Goal: Information Seeking & Learning: Learn about a topic

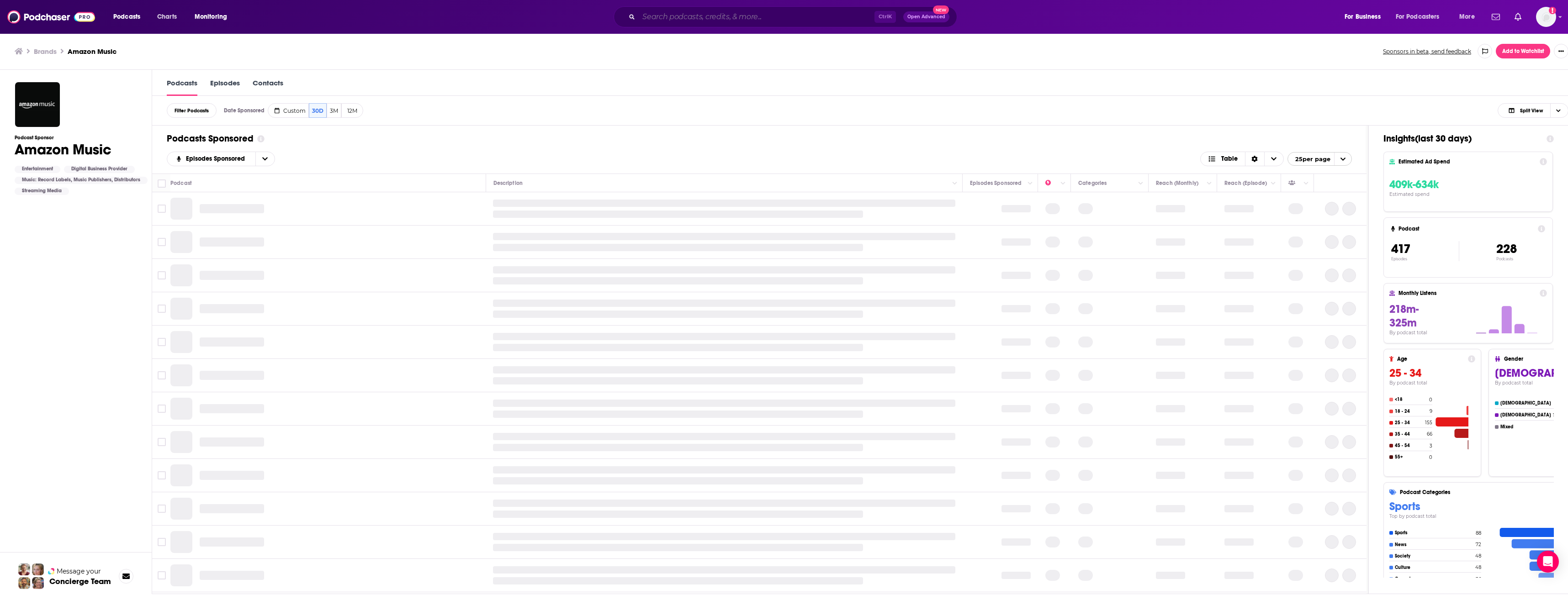
click at [727, 22] on input "Search podcasts, credits, & more..." at bounding box center [756, 17] width 236 height 15
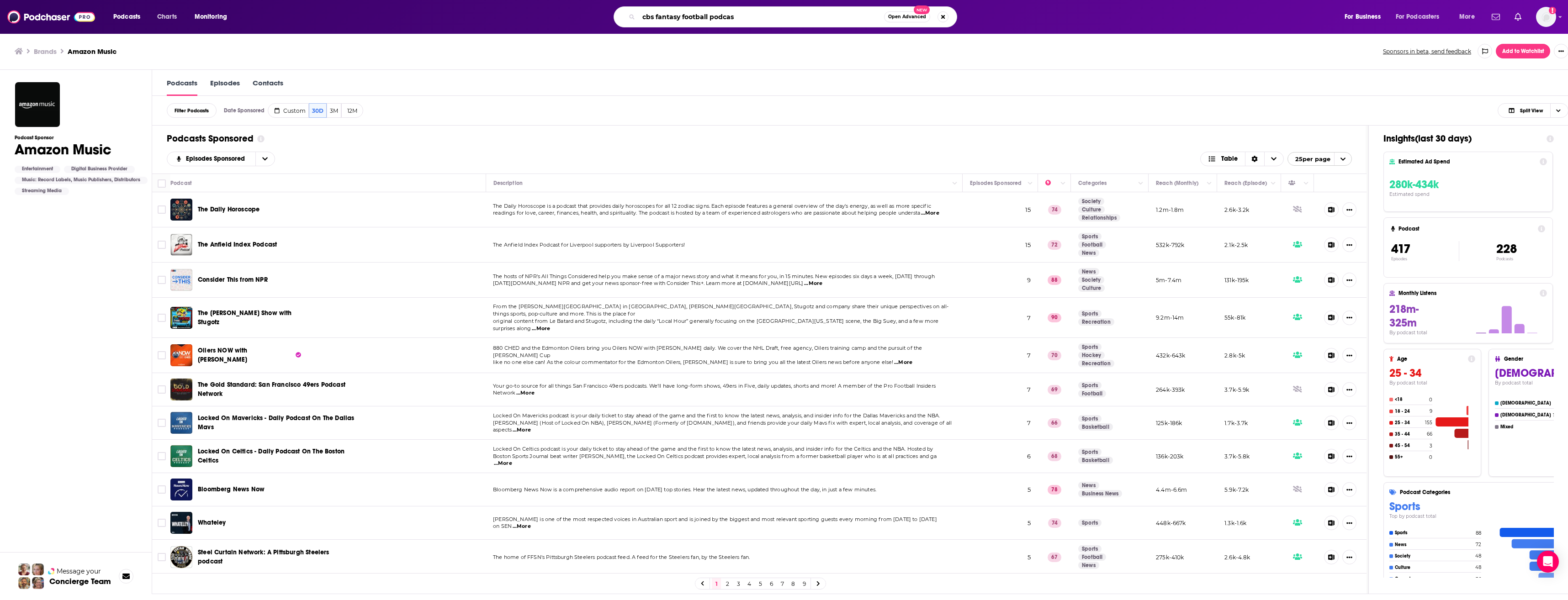
type input "cbs fantasy football podcast"
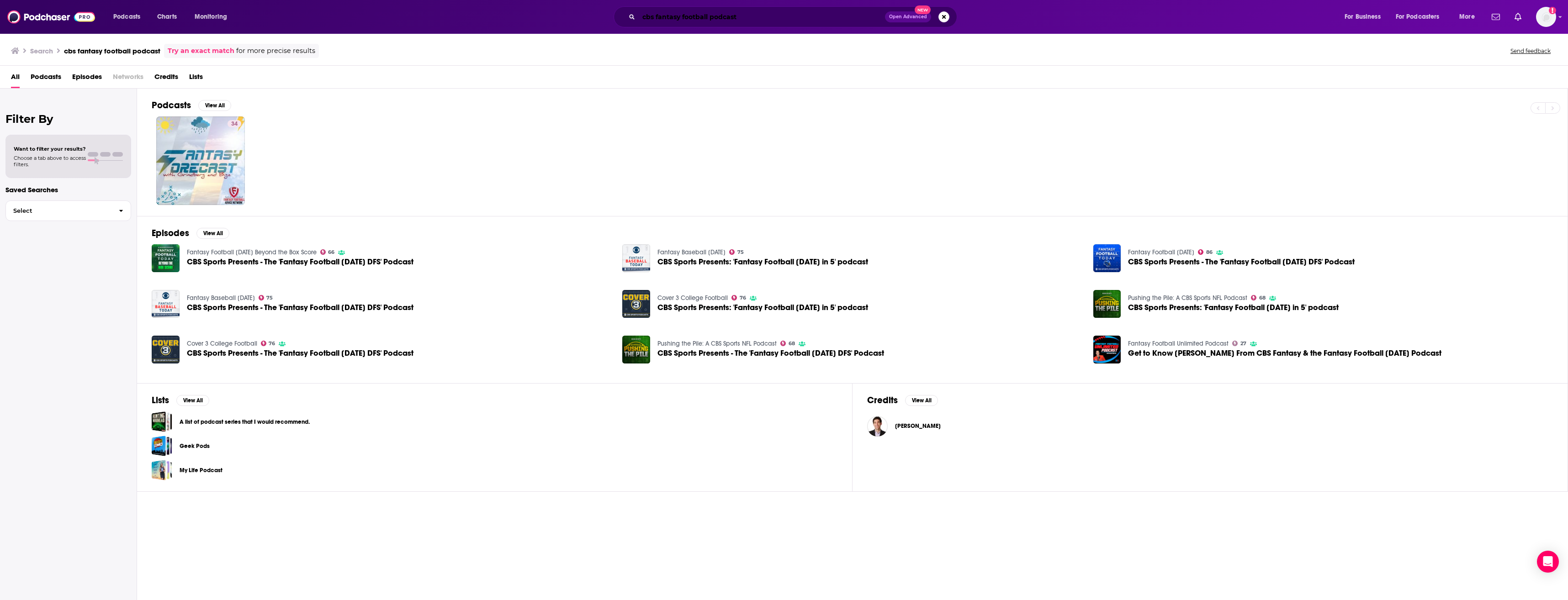
click at [755, 11] on input "cbs fantasy football podcast" at bounding box center [761, 17] width 247 height 15
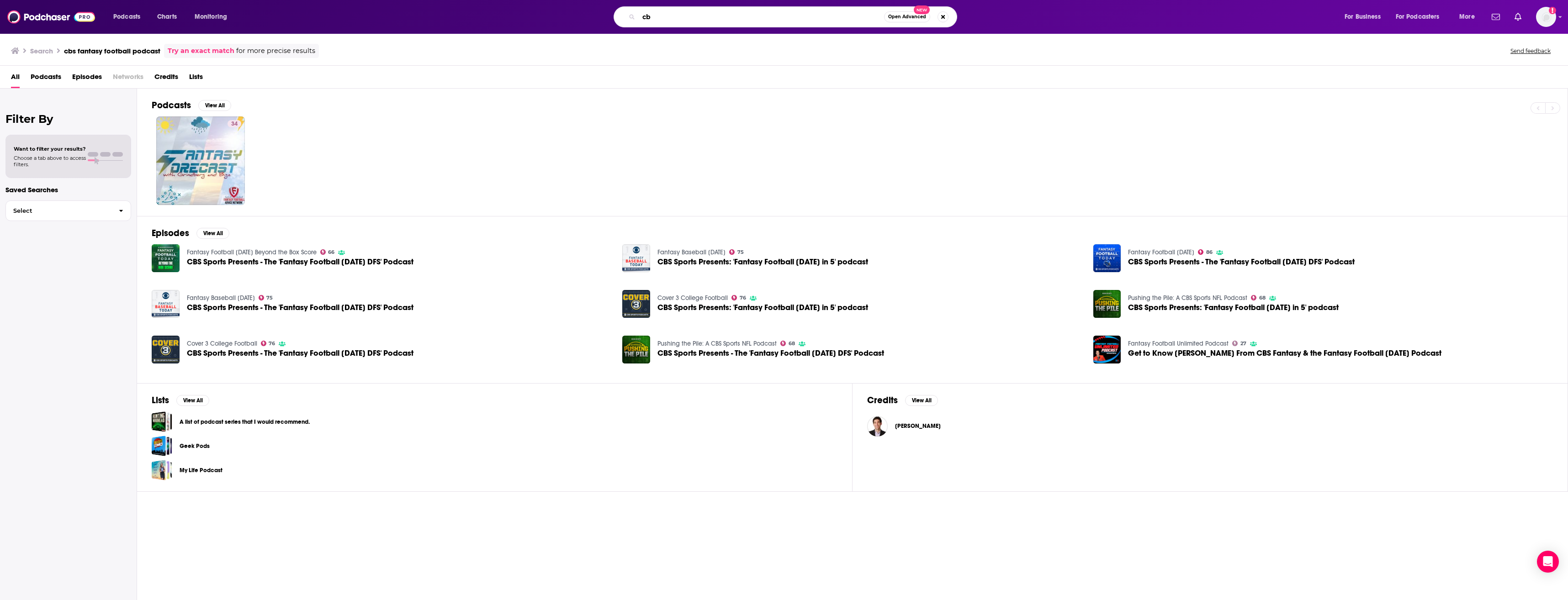
type input "c"
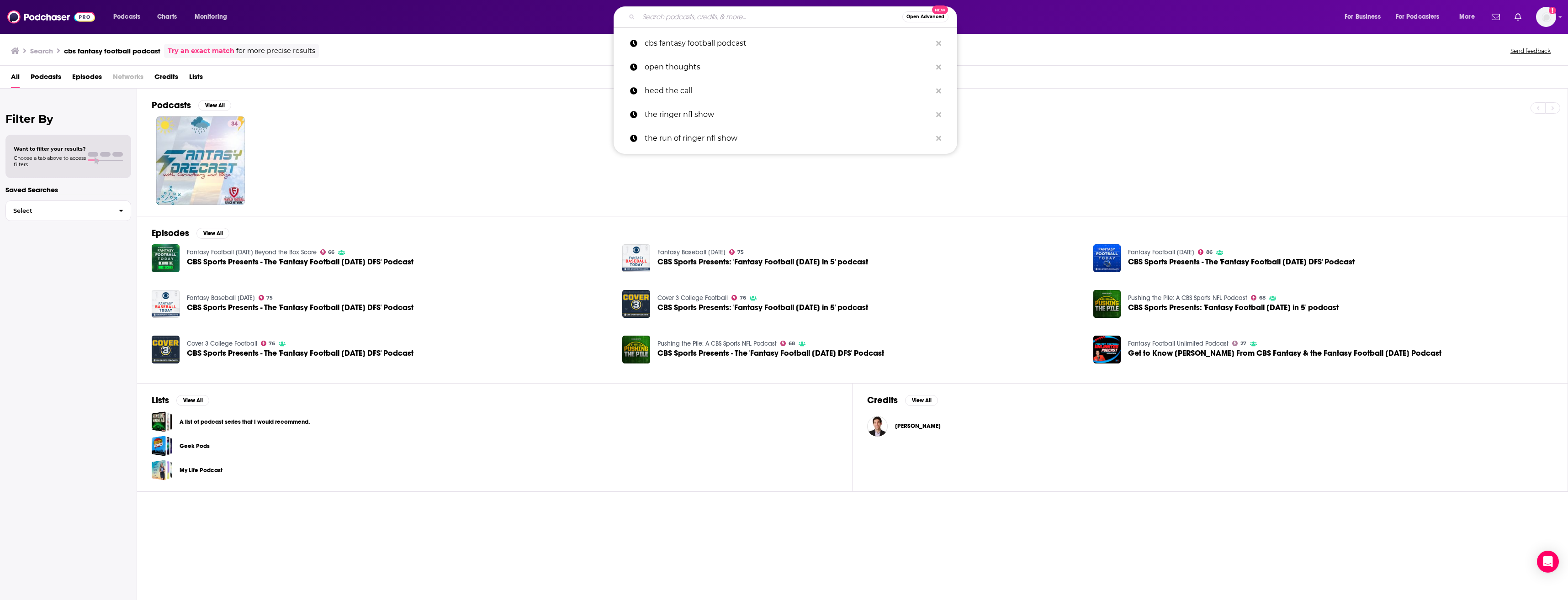
paste input "CBS Fantasy Football Podcast"
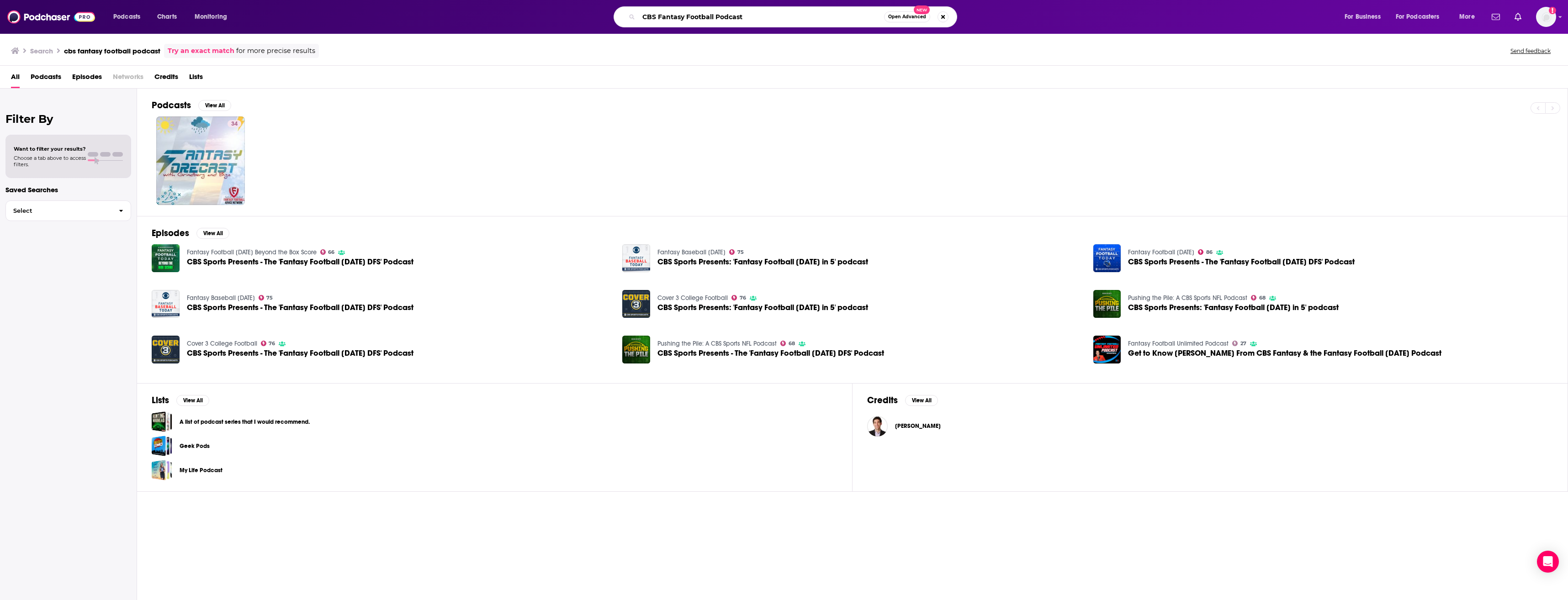
type input "CBS Fantasy Football Podcast"
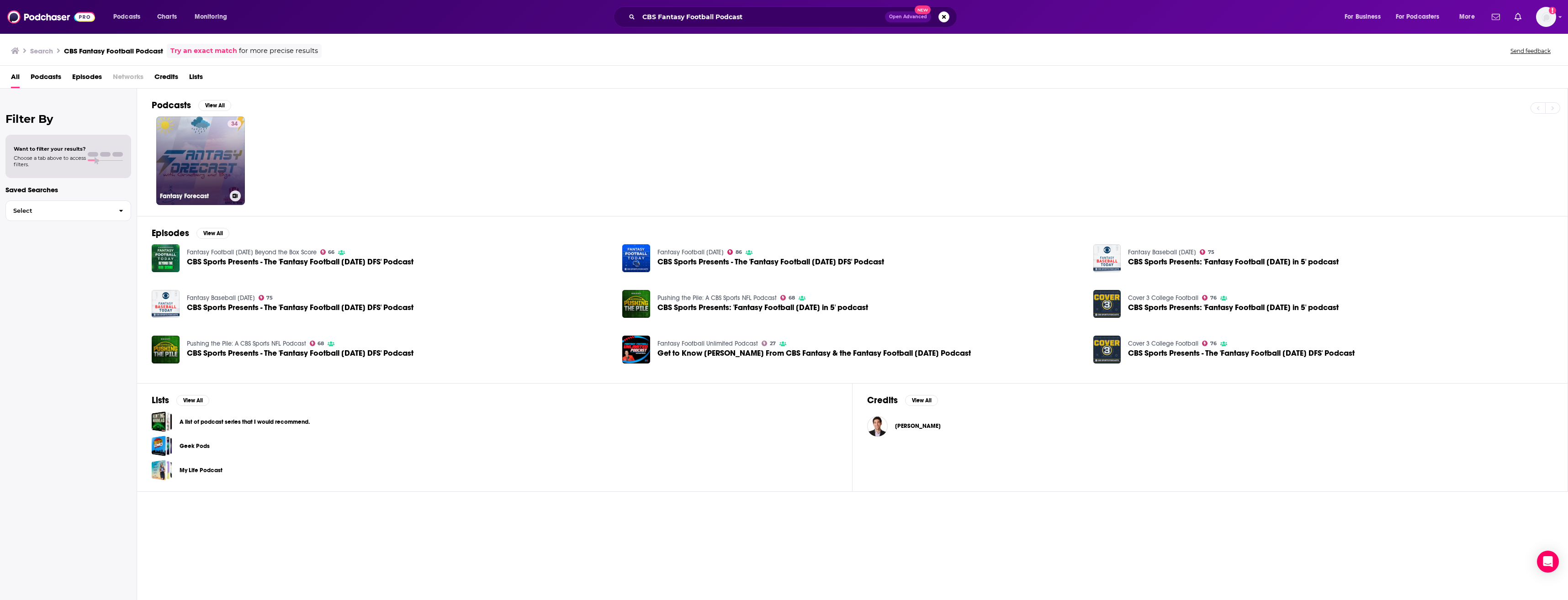
click at [223, 153] on link "34 Fantasy Forecast" at bounding box center [201, 161] width 89 height 89
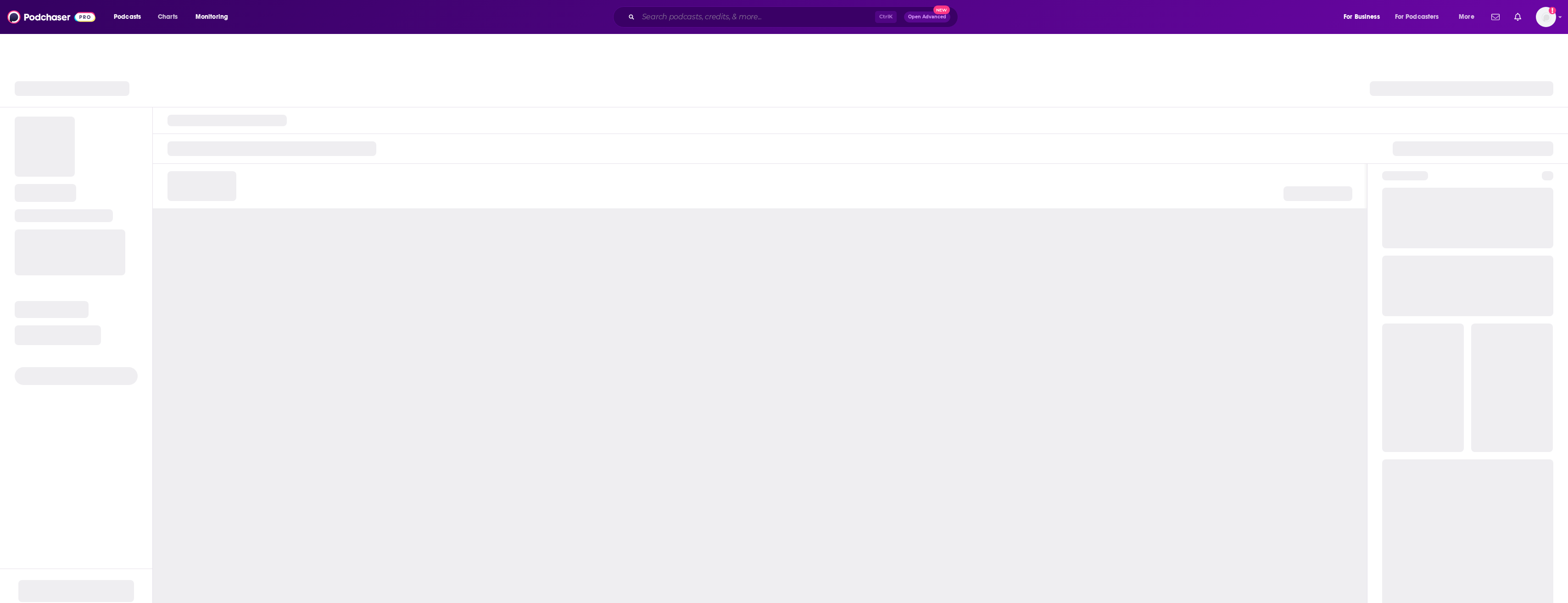
click at [691, 14] on input "Search podcasts, credits, & more..." at bounding box center [756, 17] width 237 height 15
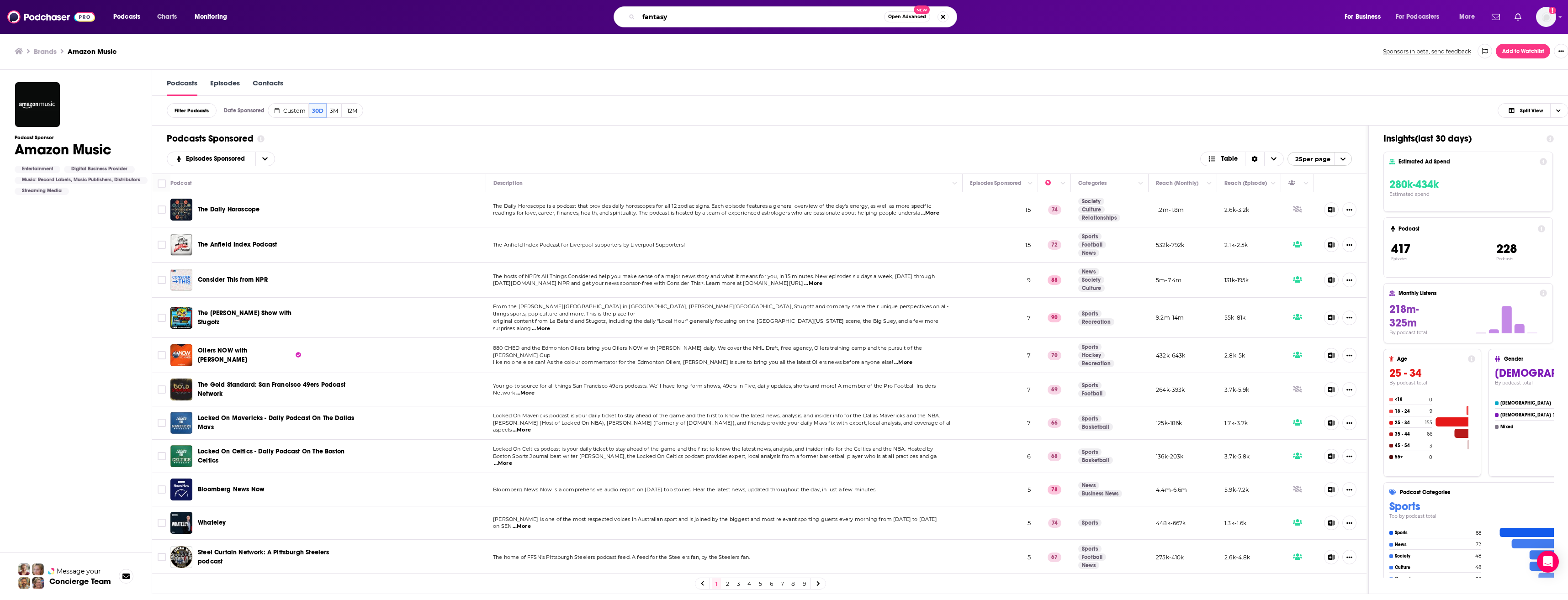
click at [694, 20] on input "fantasy" at bounding box center [761, 17] width 245 height 15
type input "fantasy football [DATE]"
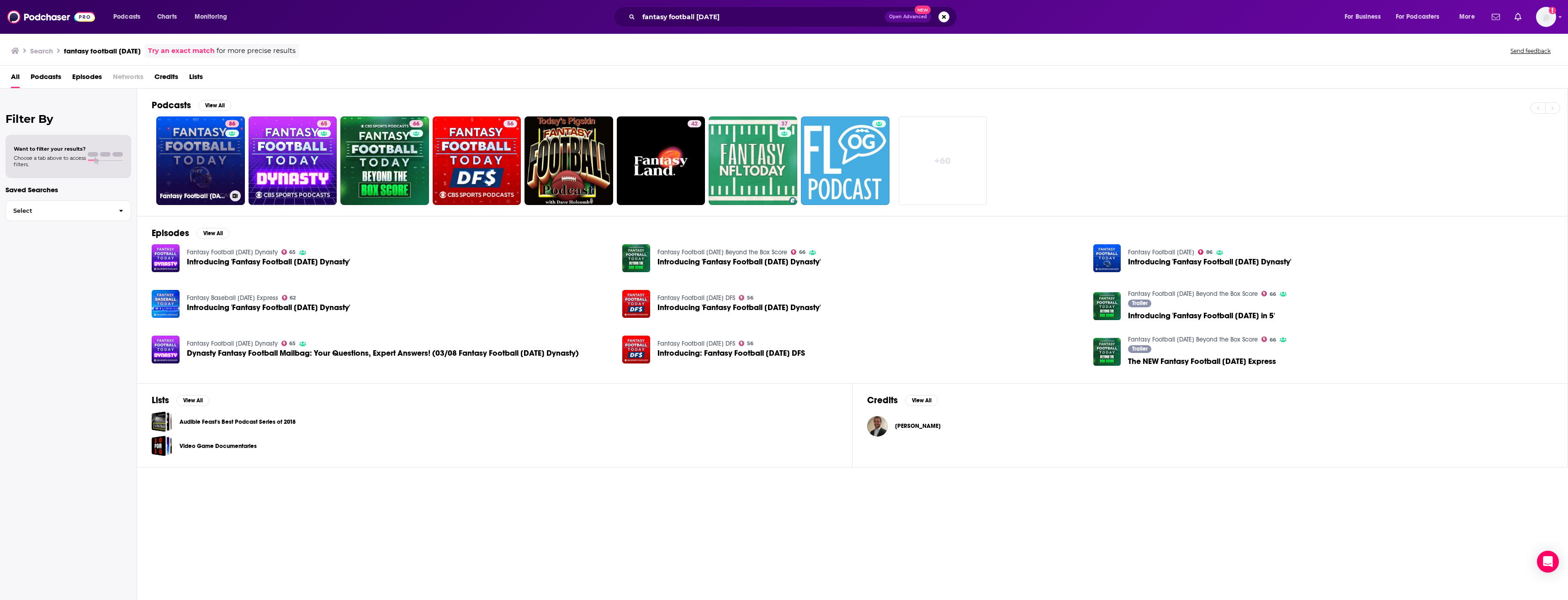
click at [208, 186] on link "86 Fantasy Football [DATE]" at bounding box center [201, 161] width 89 height 89
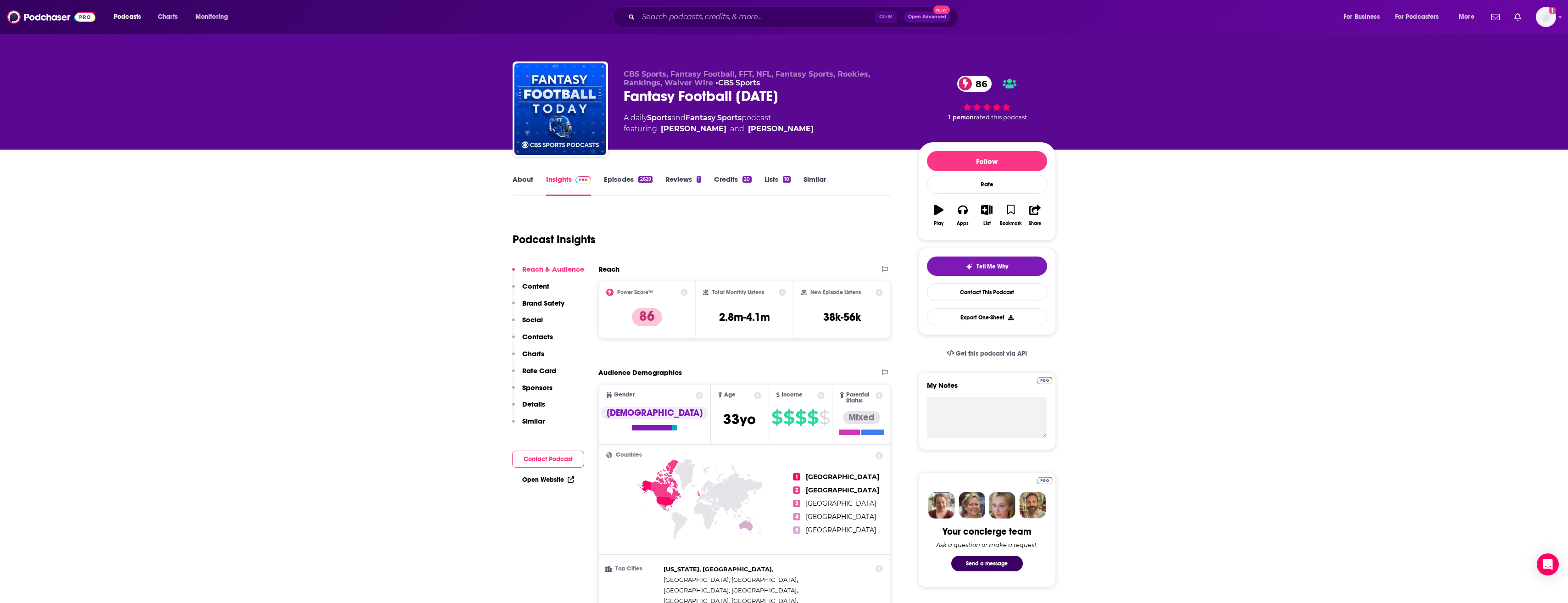
click at [520, 187] on link "About" at bounding box center [523, 185] width 21 height 21
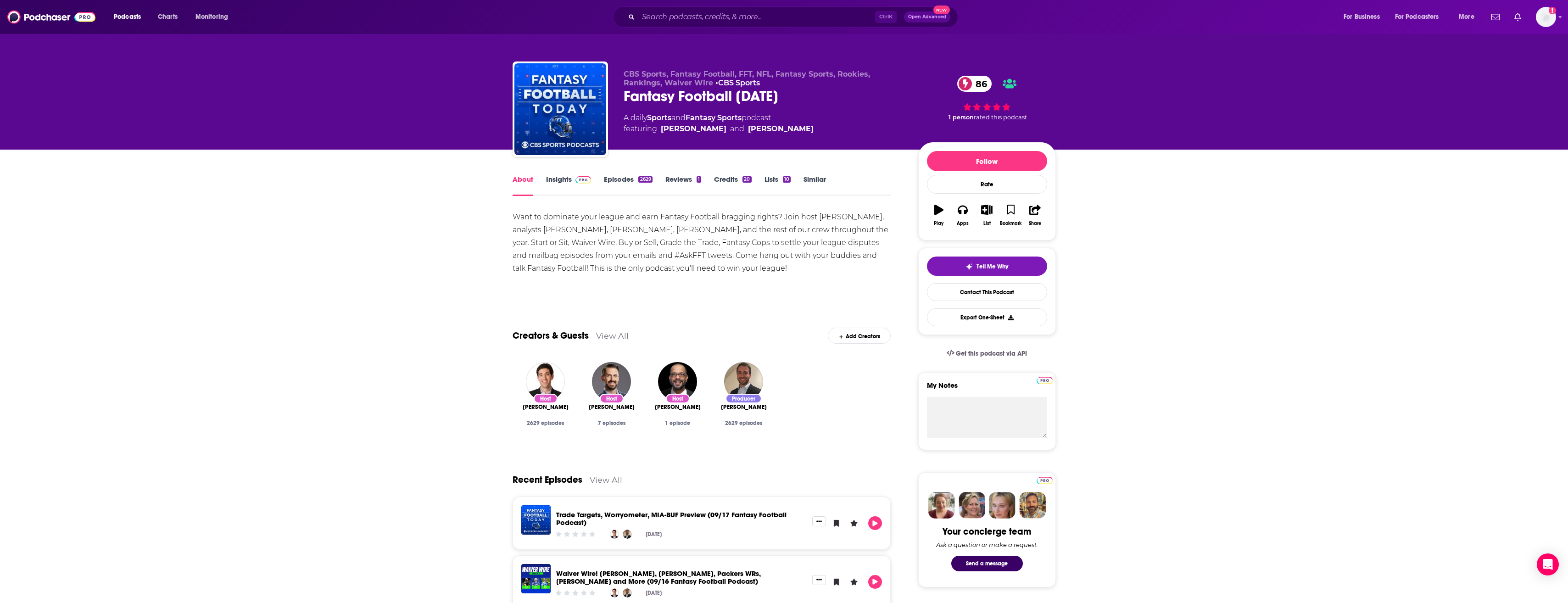
click at [516, 216] on div "Want to dominate your league and earn Fantasy Football bragging rights? Join ho…" at bounding box center [701, 243] width 378 height 64
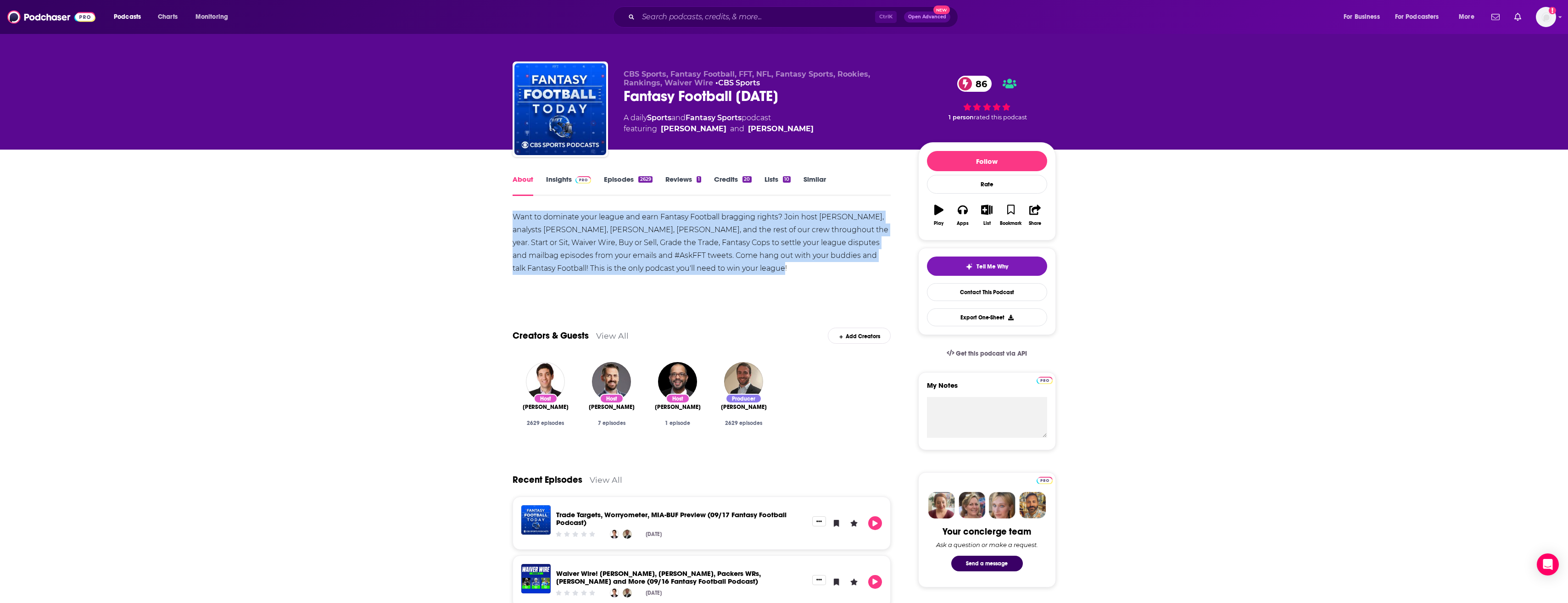
drag, startPoint x: 512, startPoint y: 216, endPoint x: 818, endPoint y: 266, distance: 310.1
copy div "Want to dominate your league and earn Fantasy Football bragging rights? Join ho…"
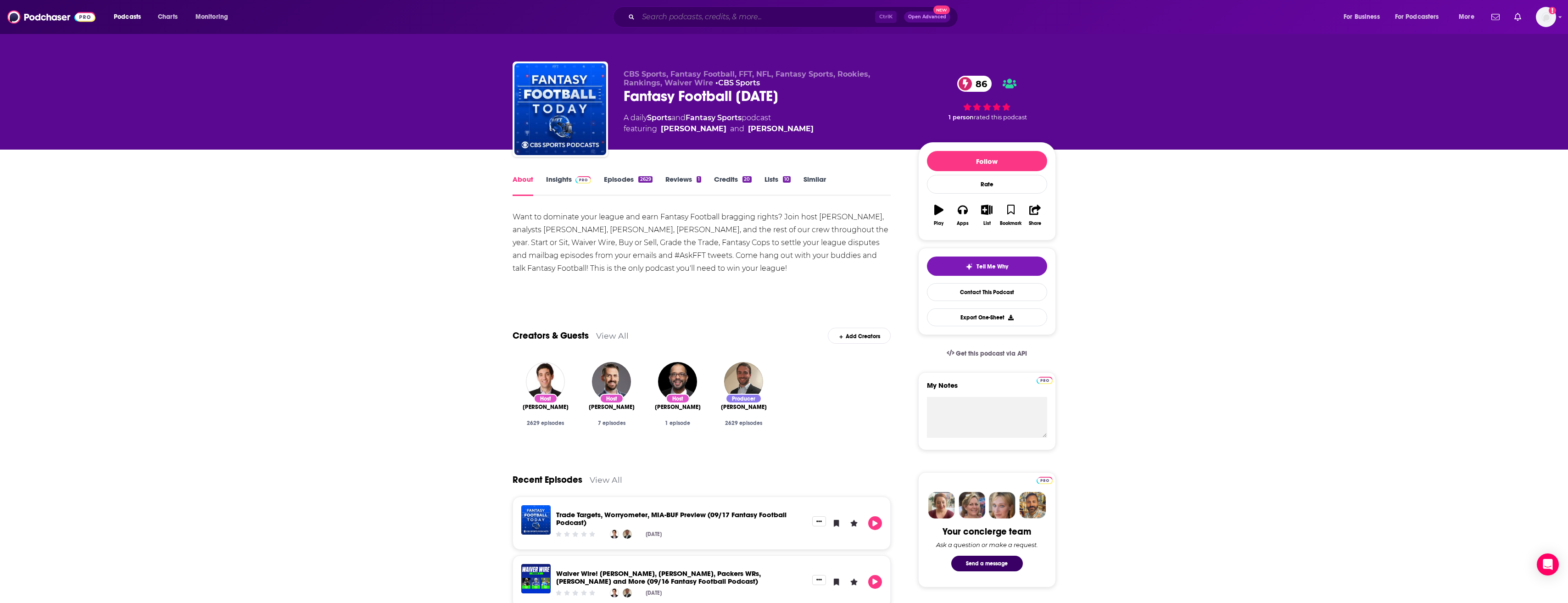
click at [754, 11] on input "Search podcasts, credits, & more..." at bounding box center [756, 17] width 237 height 15
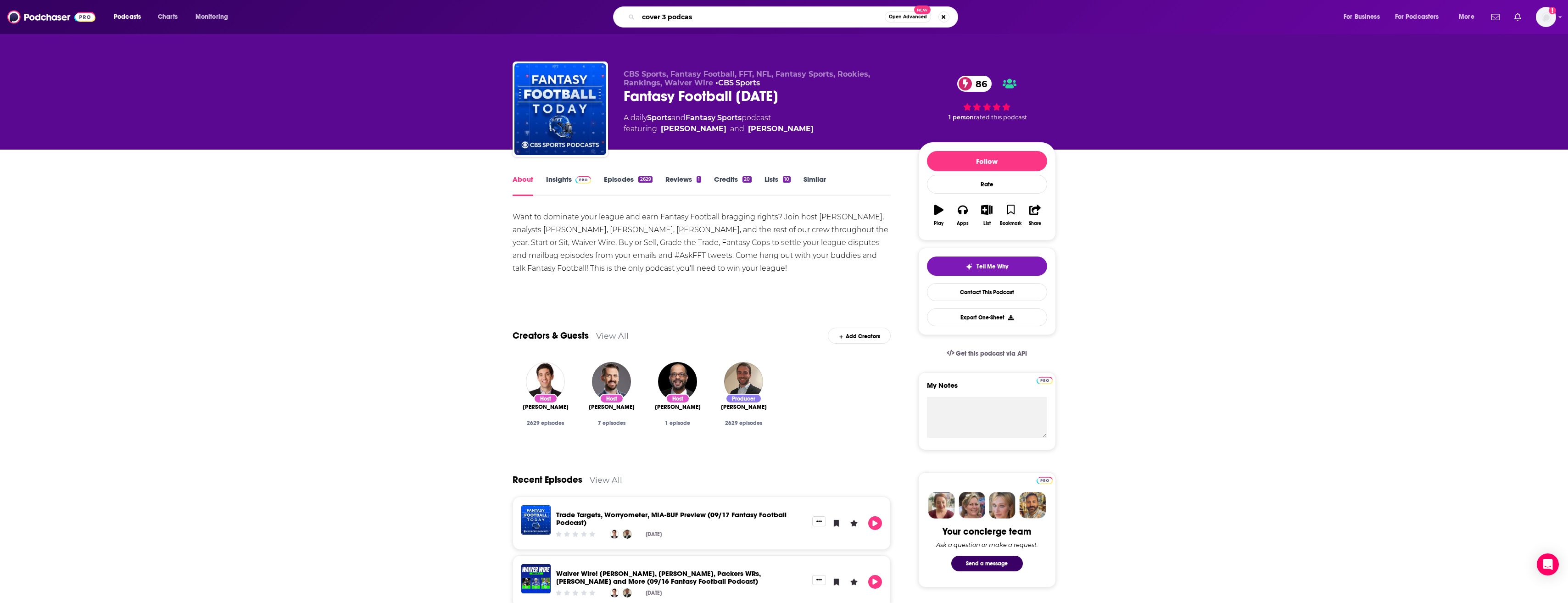
type input "cover 3 podcast"
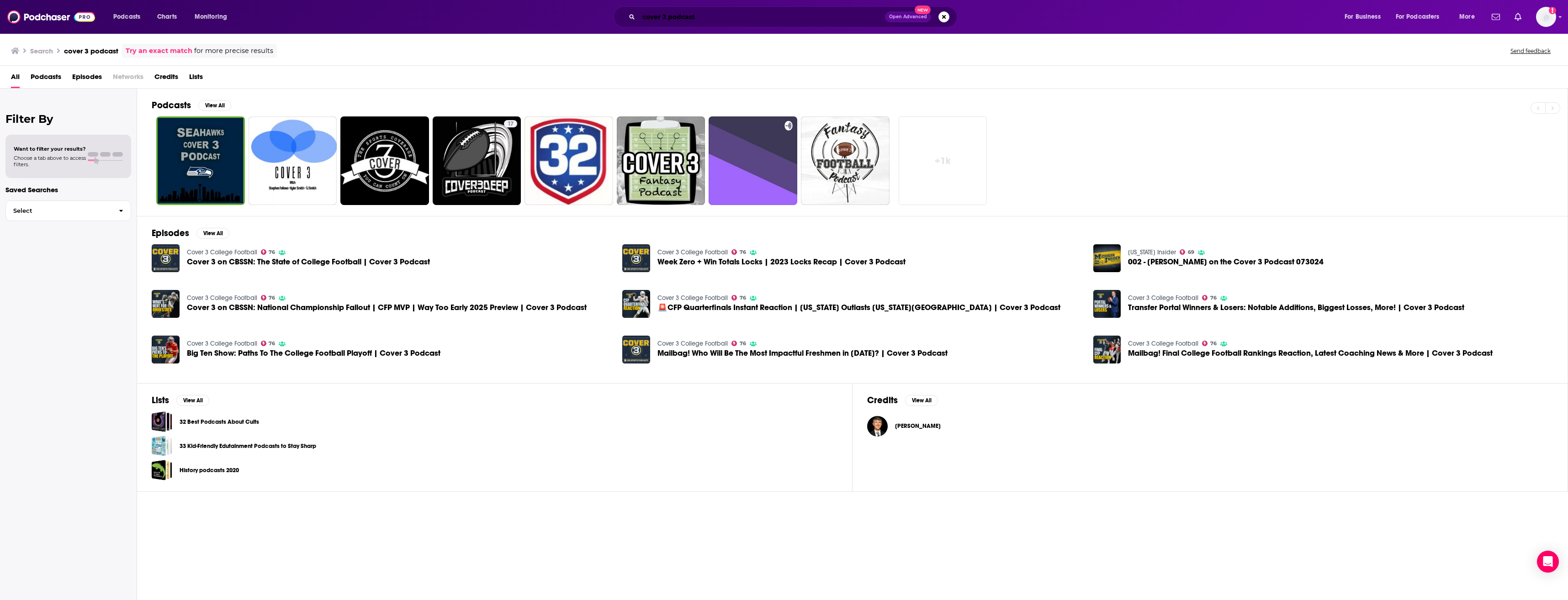
click at [666, 19] on input "cover 3 podcast" at bounding box center [761, 17] width 247 height 15
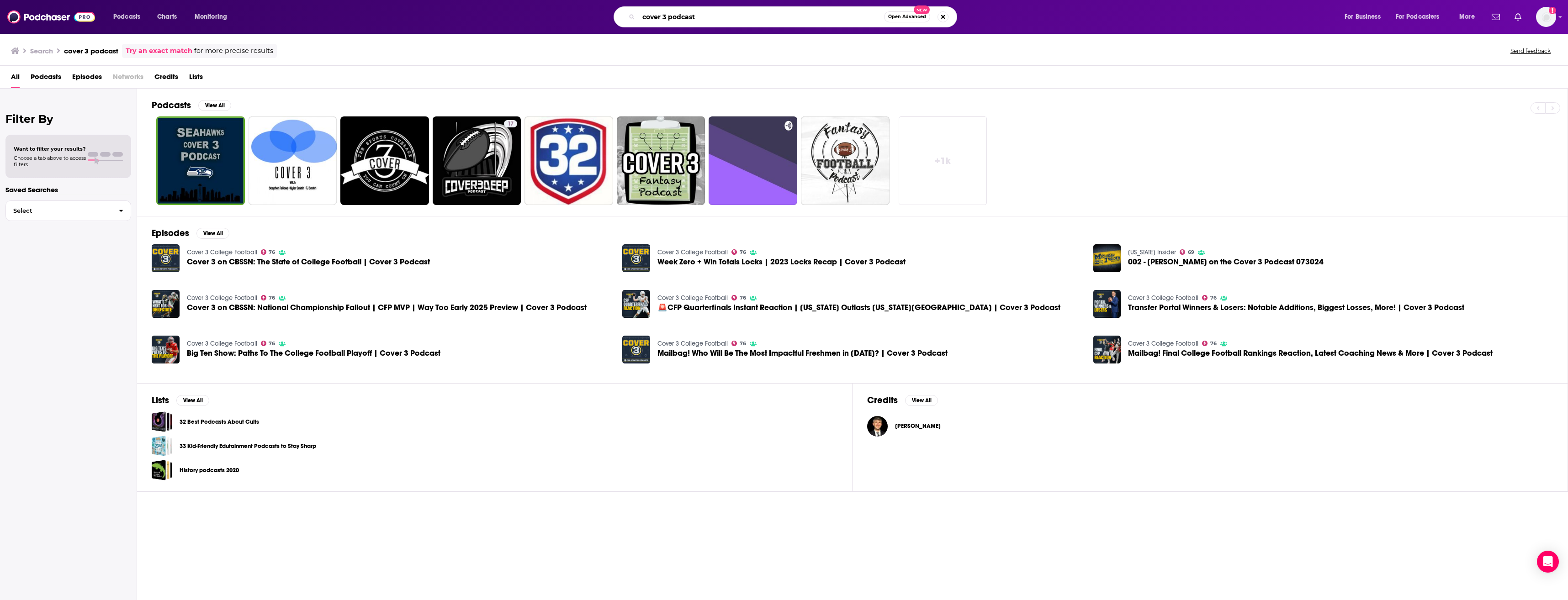
drag, startPoint x: 709, startPoint y: 16, endPoint x: 583, endPoint y: 18, distance: 126.0
click at [583, 18] on div "cover 3 podcast Open Advanced New" at bounding box center [794, 17] width 1082 height 21
type input "Cover3 Podcast"
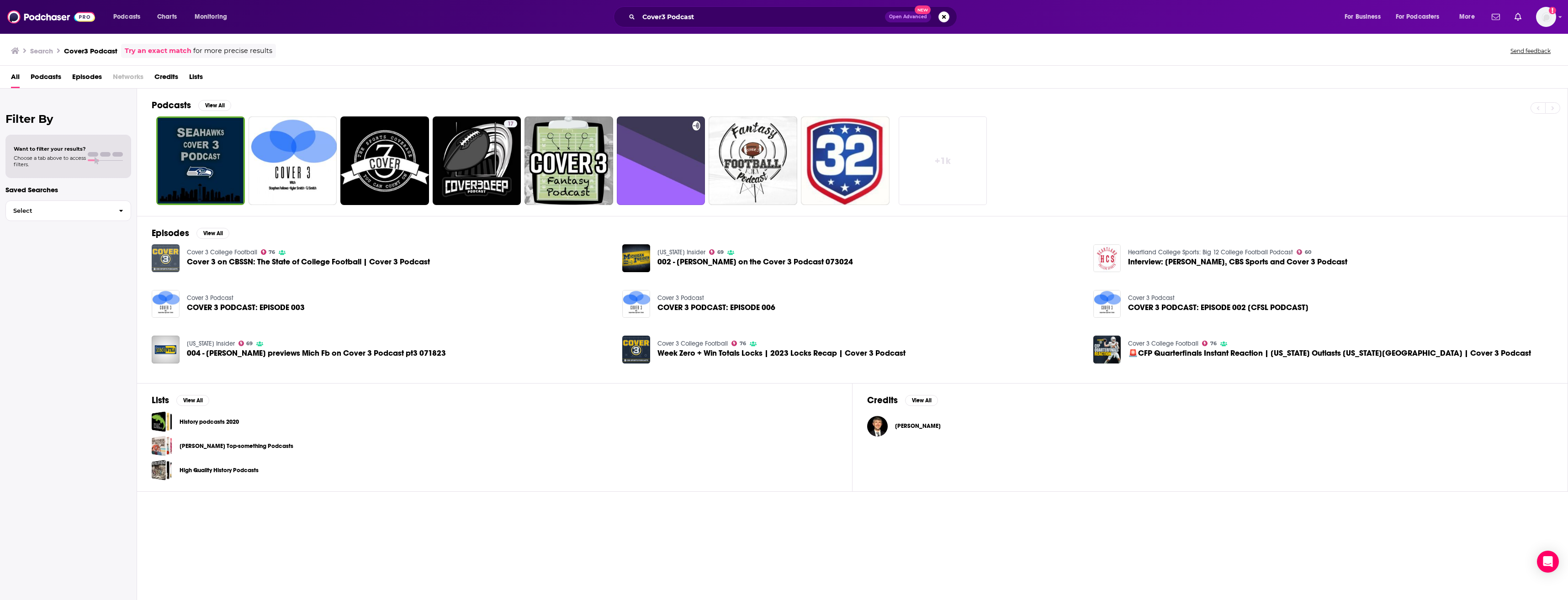
click at [175, 254] on img "Cover 3 on CBSSN: The State of College Football | Cover 3 Podcast" at bounding box center [166, 259] width 28 height 28
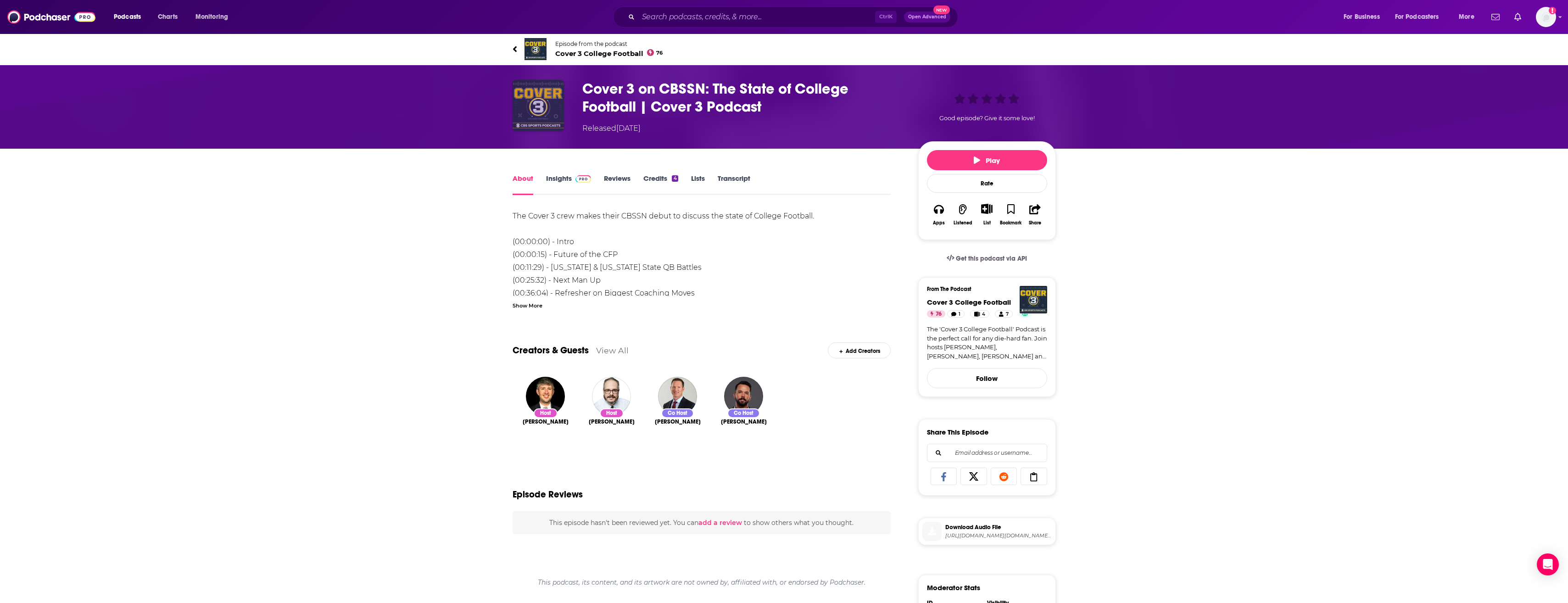
click at [542, 96] on img "Cover 3 on CBSSN: The State of College Football | Cover 3 Podcast" at bounding box center [538, 106] width 51 height 51
click at [564, 177] on link "Insights" at bounding box center [569, 184] width 45 height 21
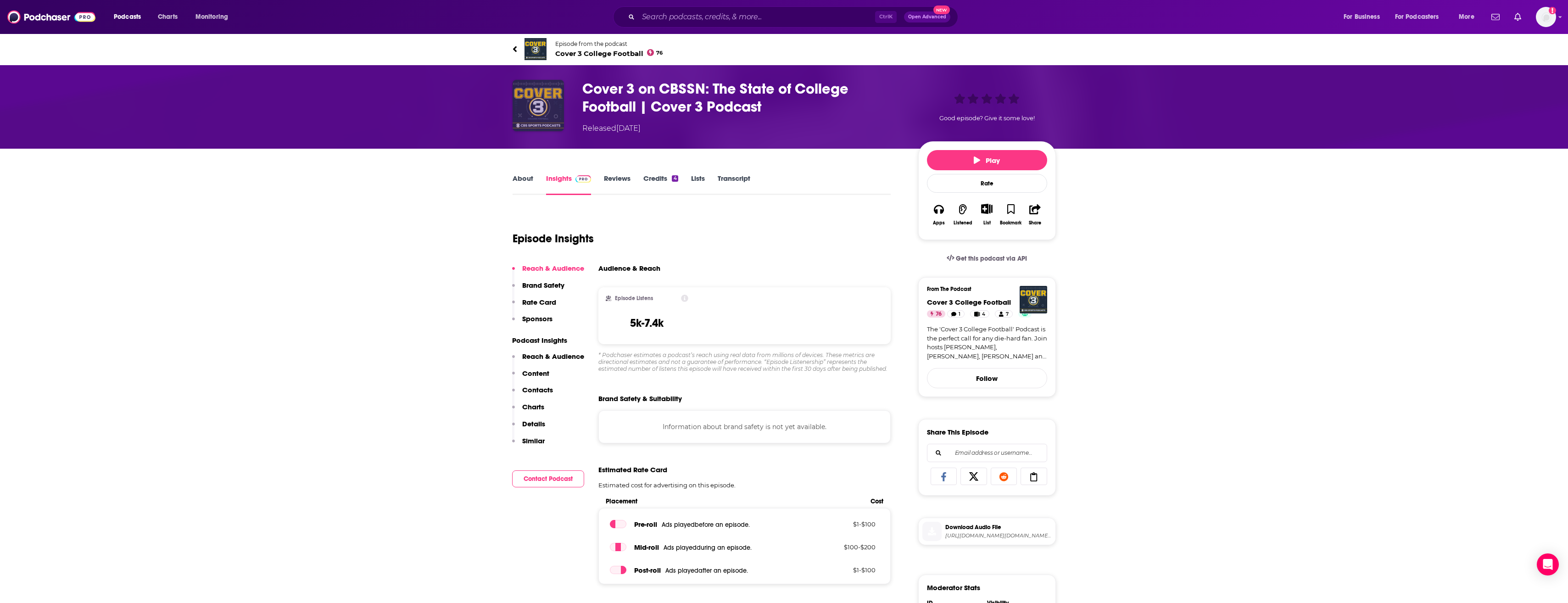
click at [535, 103] on img "Cover 3 on CBSSN: The State of College Football | Cover 3 Podcast" at bounding box center [538, 106] width 51 height 51
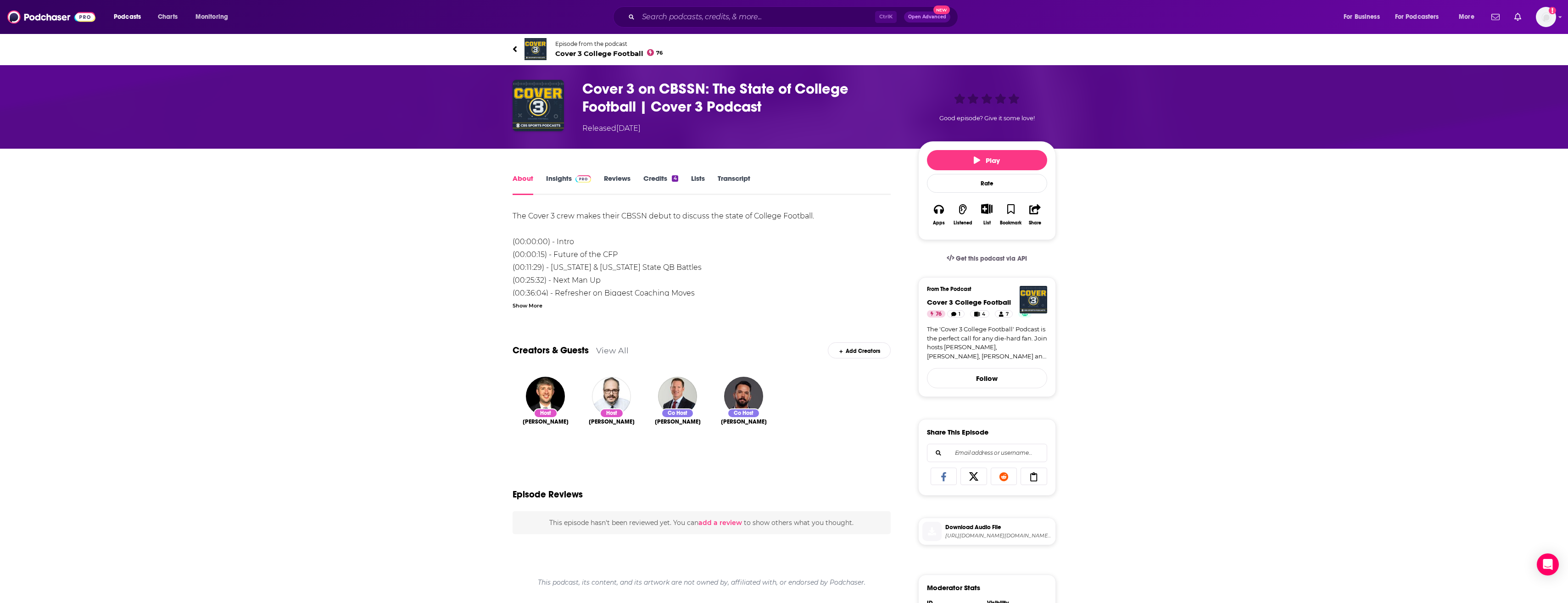
click at [435, 232] on div "About Insights Reviews Credits 4 Lists Transcript The Cover 3 crew makes their …" at bounding box center [784, 495] width 1568 height 692
click at [729, 18] on input "Search podcasts, credits, & more..." at bounding box center [756, 17] width 237 height 15
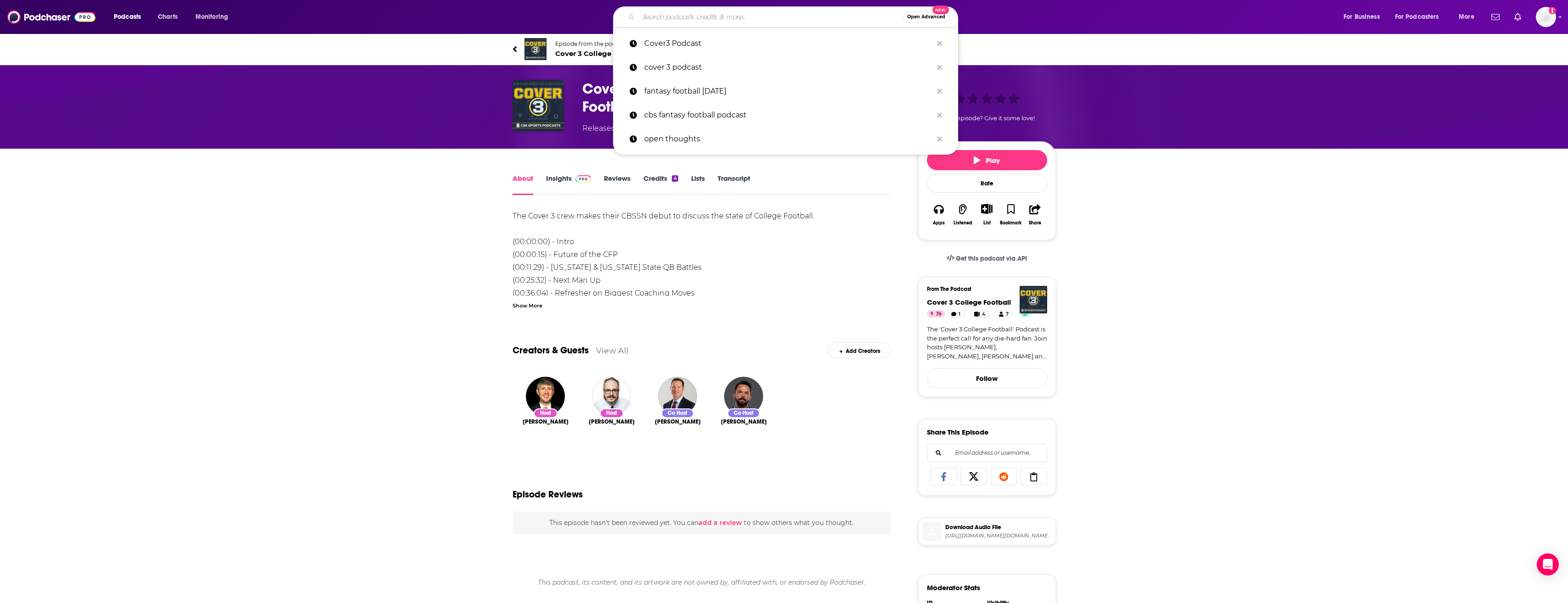
paste input "Cover 3 College Football"
type input "Cover 3 College Football"
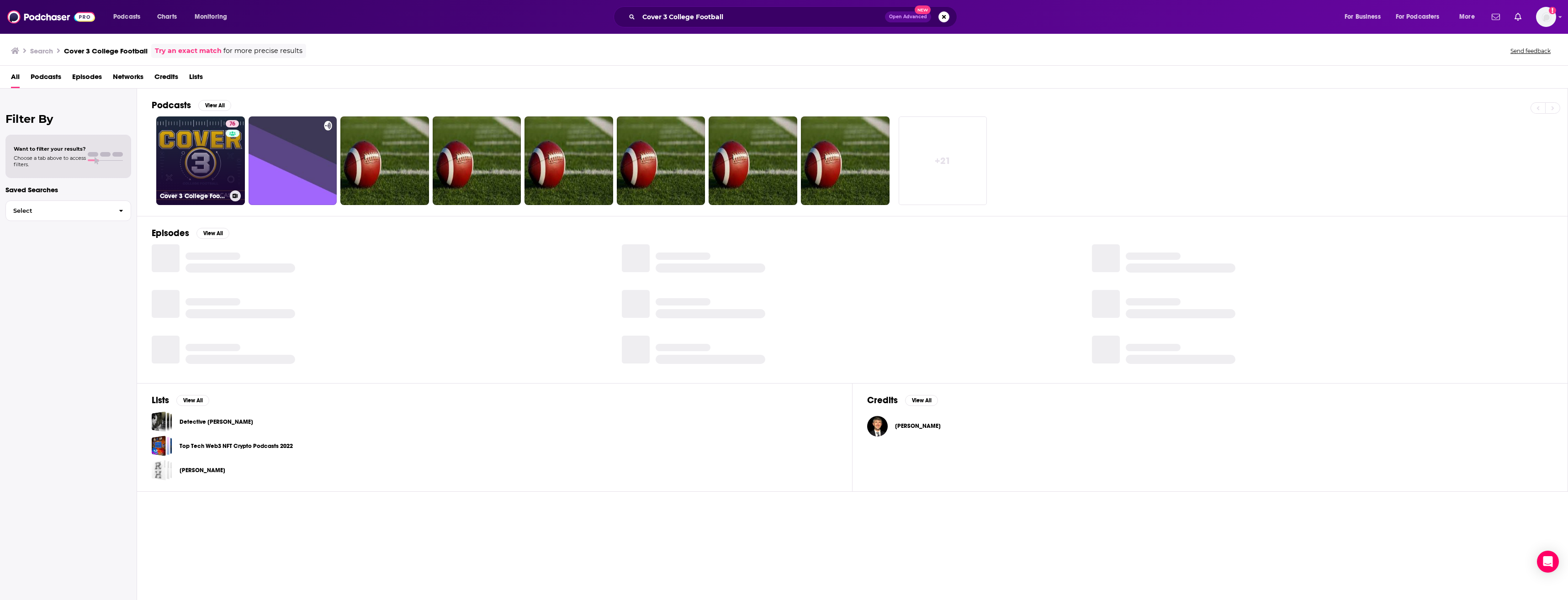
click at [198, 160] on link "76 Cover 3 College Football" at bounding box center [201, 161] width 89 height 89
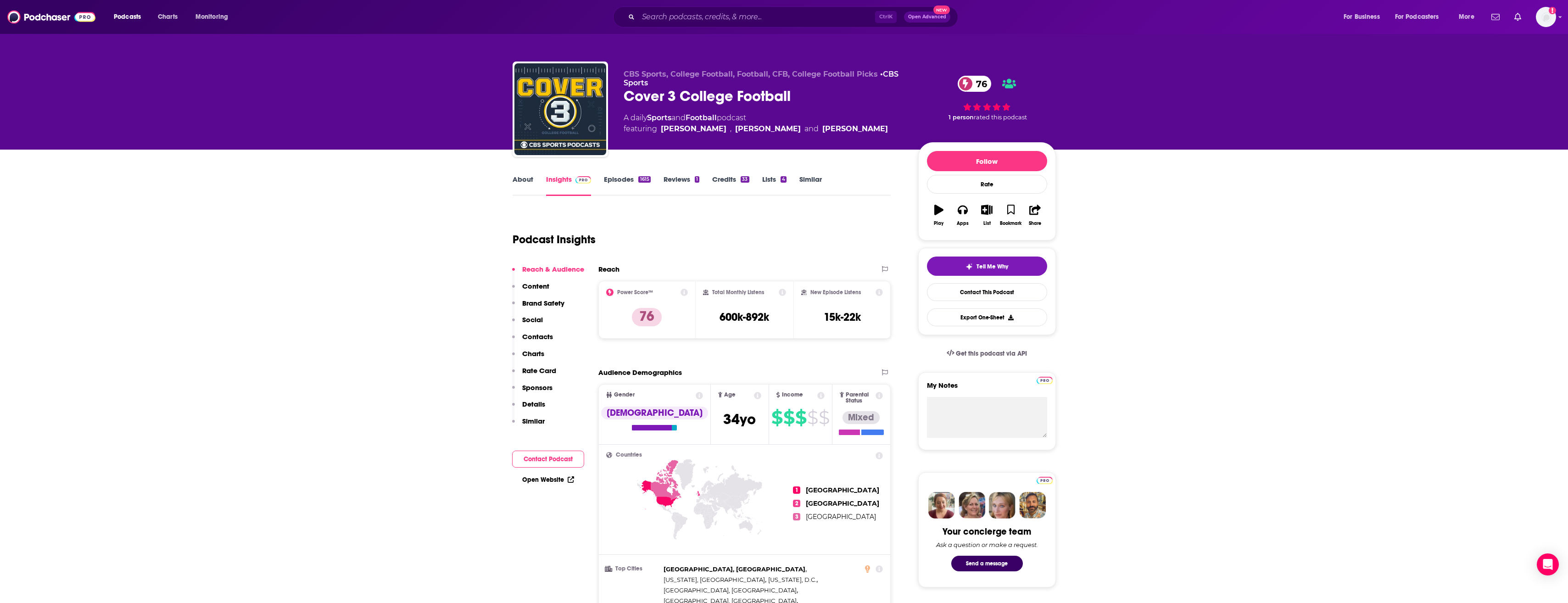
click at [518, 183] on link "About" at bounding box center [523, 185] width 21 height 21
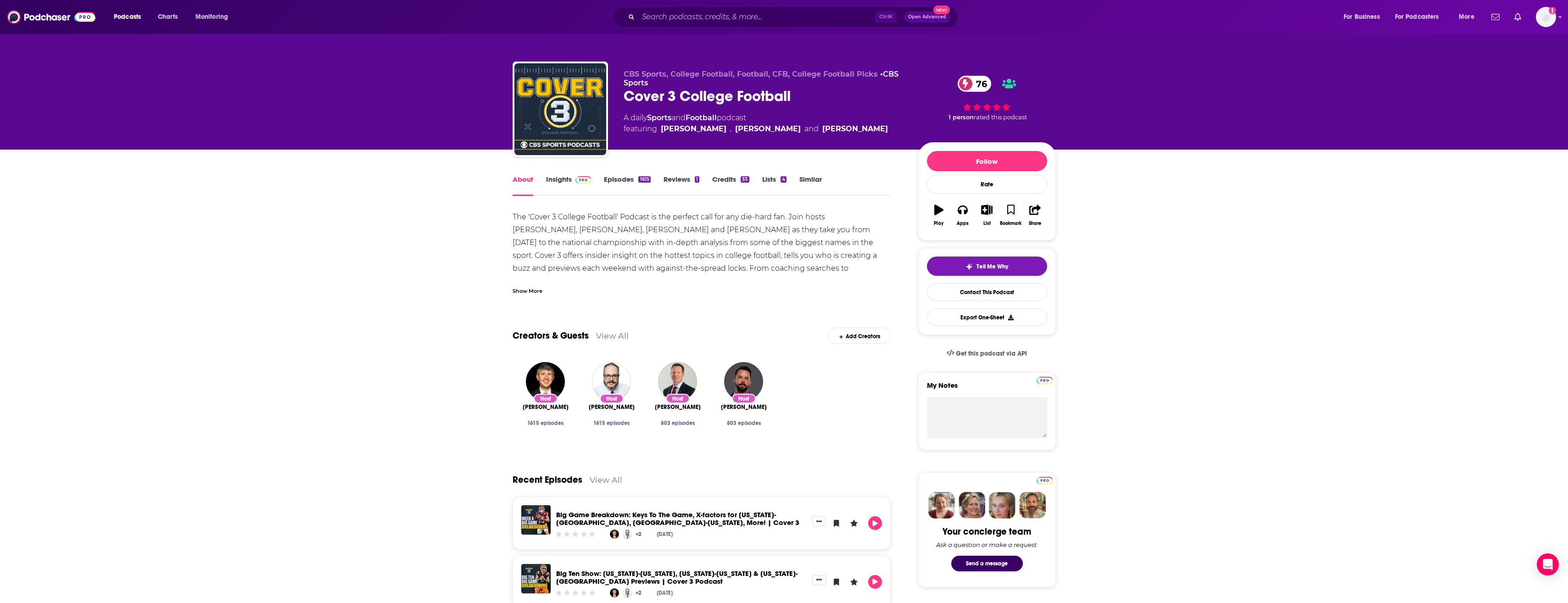
click at [529, 290] on div "Show More" at bounding box center [527, 290] width 30 height 9
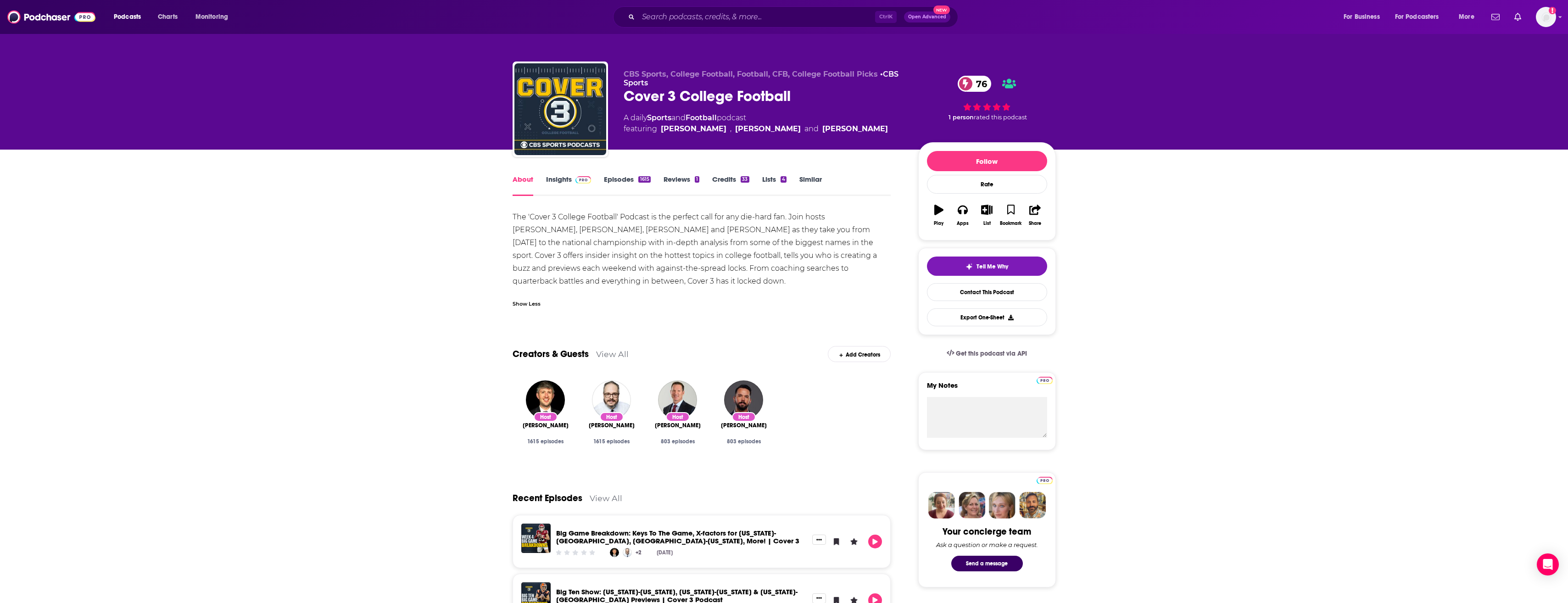
drag, startPoint x: 509, startPoint y: 215, endPoint x: 660, endPoint y: 279, distance: 164.0
copy div "The 'Cover 3 College Football' Podcast is the perfect call for any die-hard fan…"
click at [753, 20] on input "Search podcasts, credits, & more..." at bounding box center [756, 17] width 237 height 15
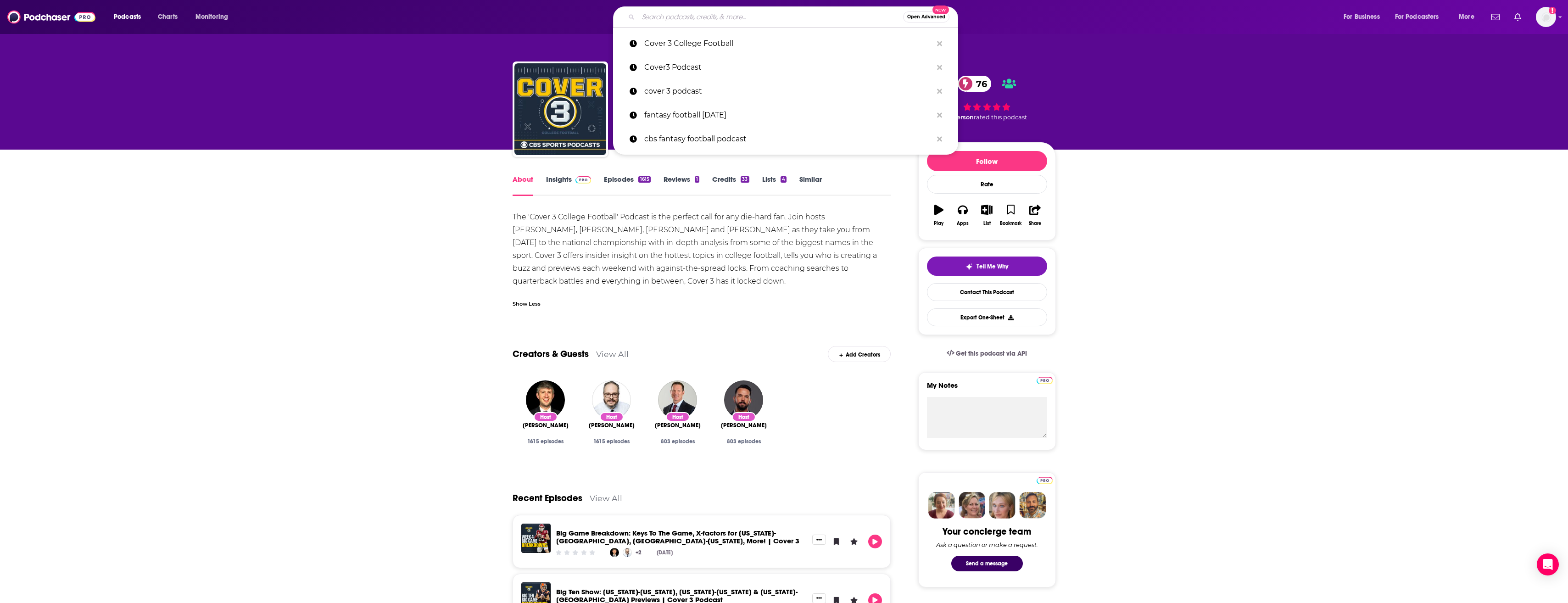
paste input "[PERSON_NAME] Podcast"
type input "[PERSON_NAME] Podcast"
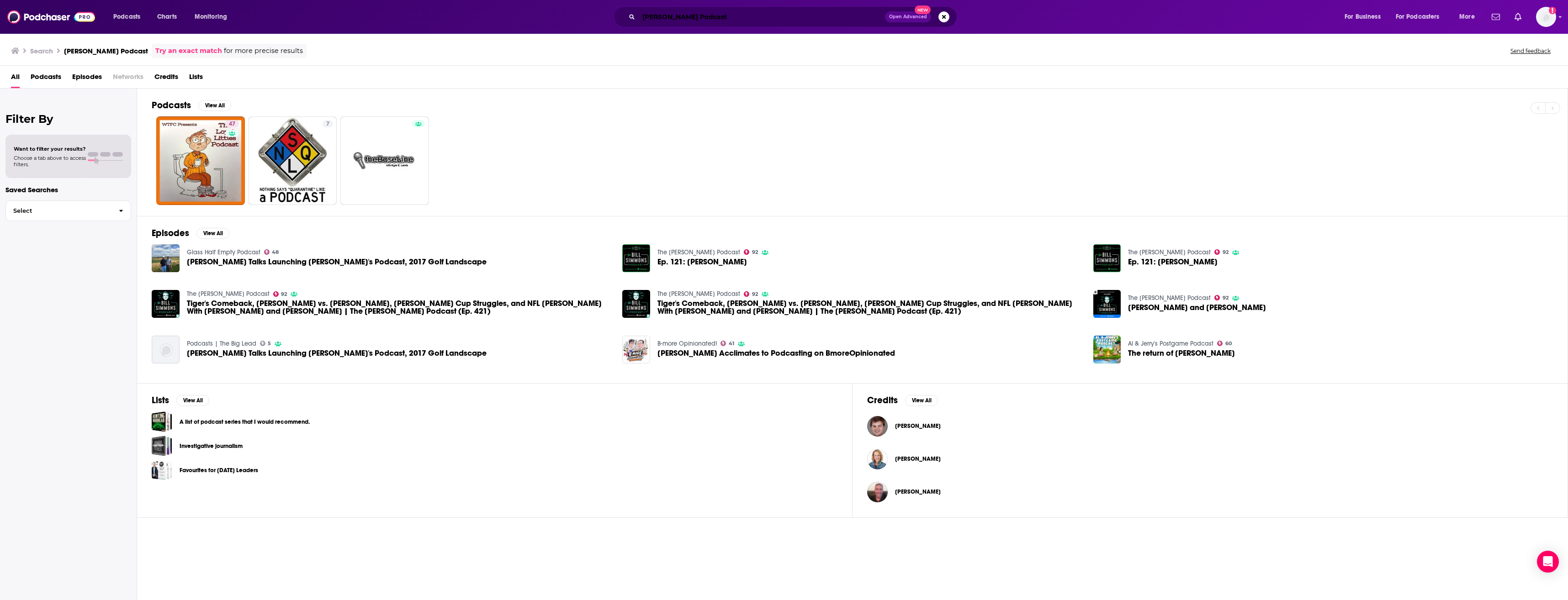
click at [735, 16] on input "[PERSON_NAME] Podcast" at bounding box center [761, 17] width 247 height 15
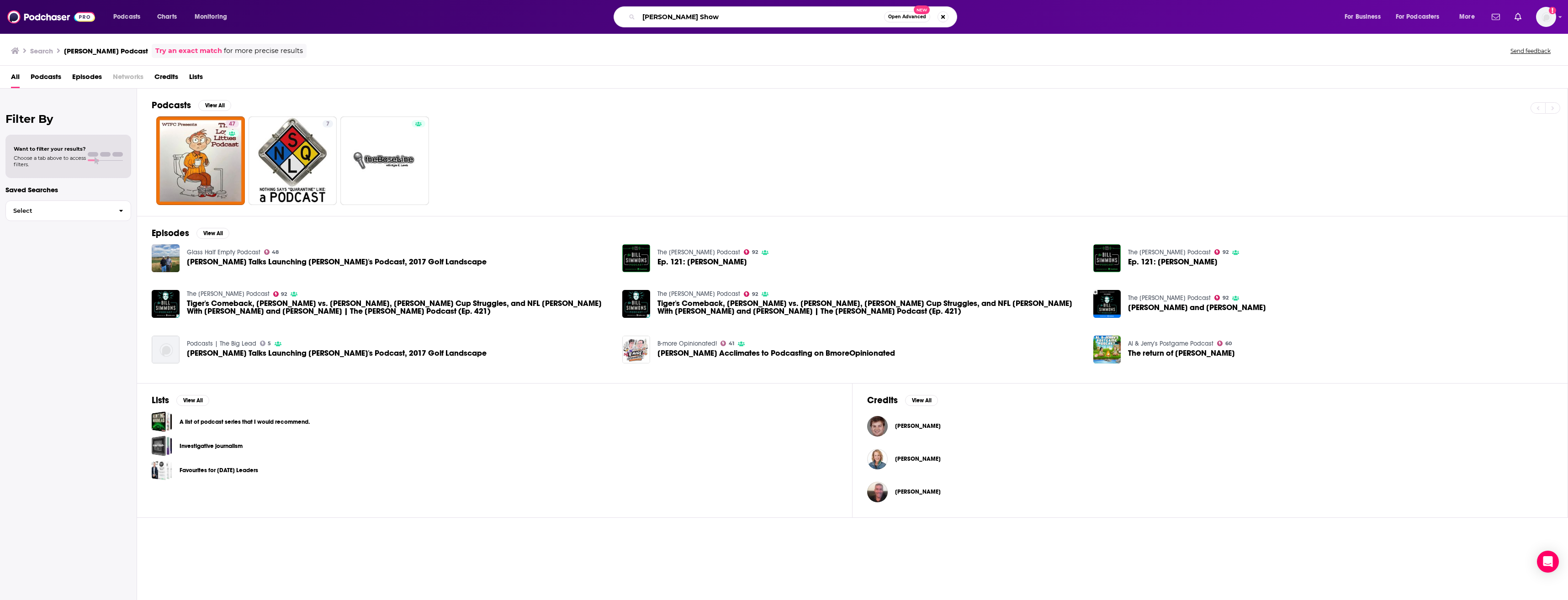
type input "[PERSON_NAME] Show"
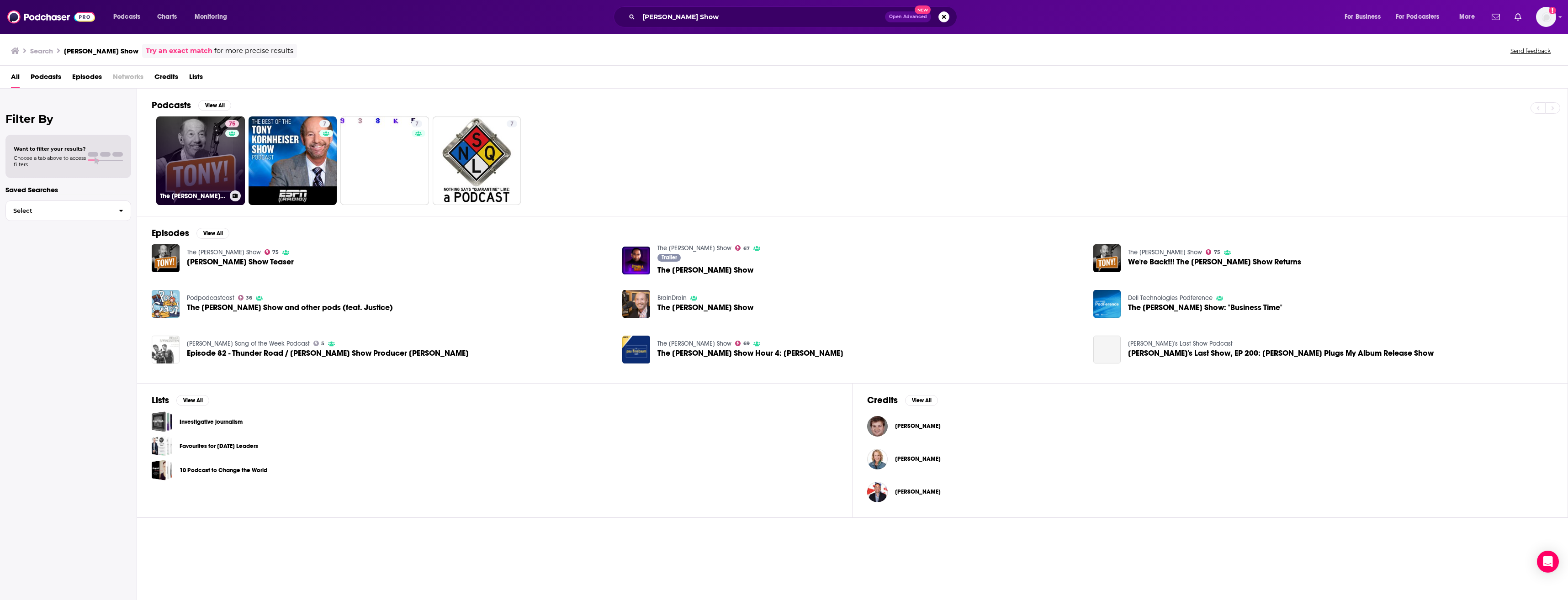
click at [236, 161] on div "75" at bounding box center [233, 155] width 16 height 71
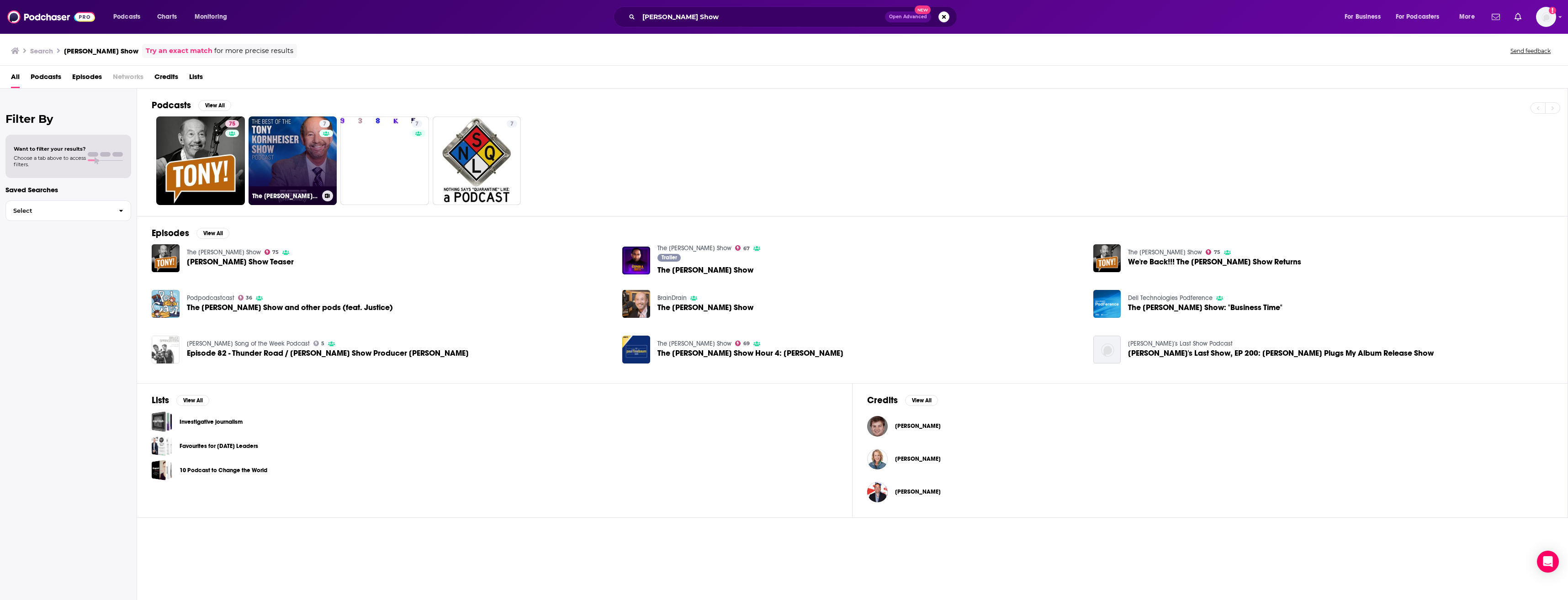
click at [252, 142] on link "7 The [PERSON_NAME] Show" at bounding box center [293, 161] width 89 height 89
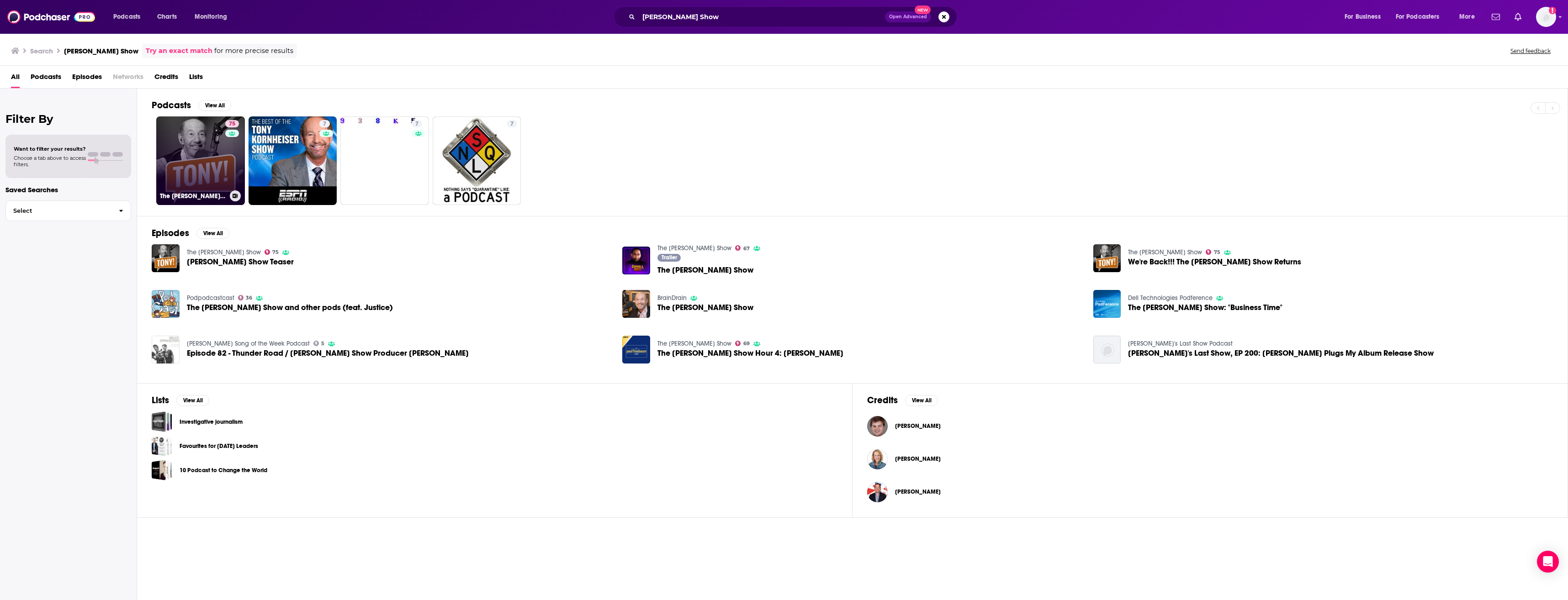
click at [171, 144] on link "75 The [PERSON_NAME] Show" at bounding box center [201, 161] width 89 height 89
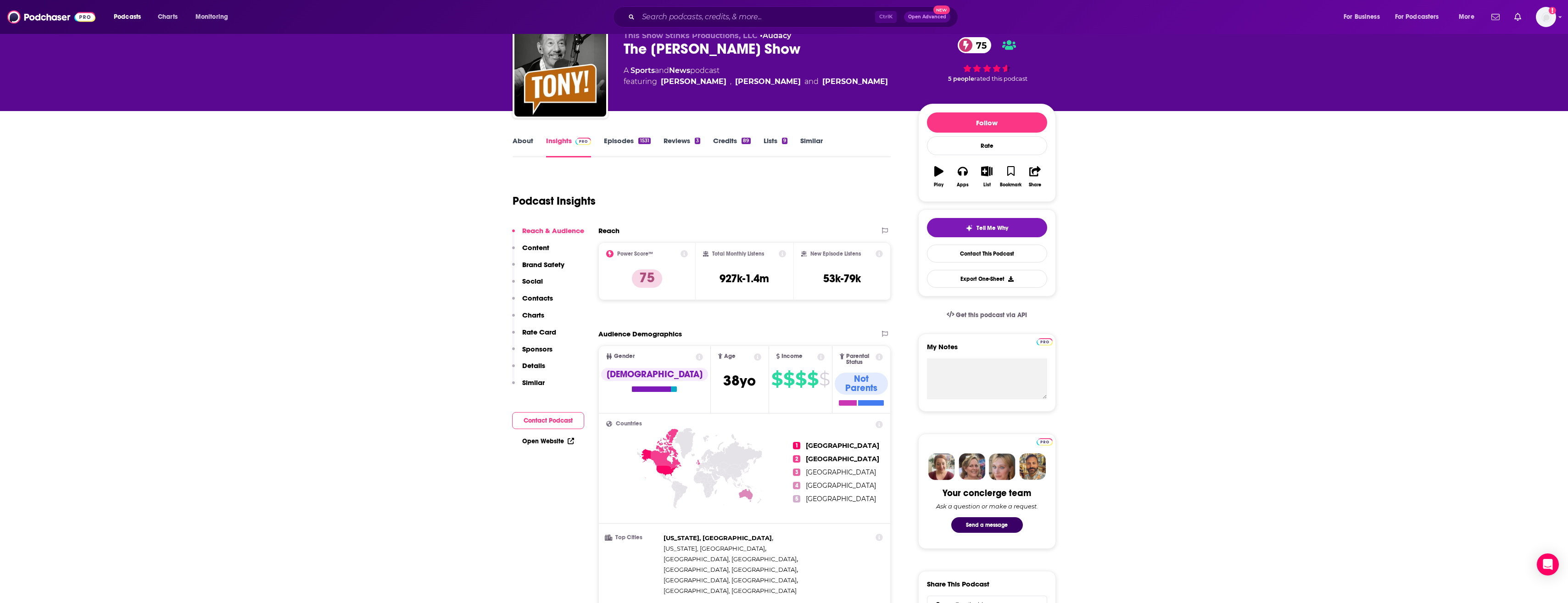
scroll to position [37, 0]
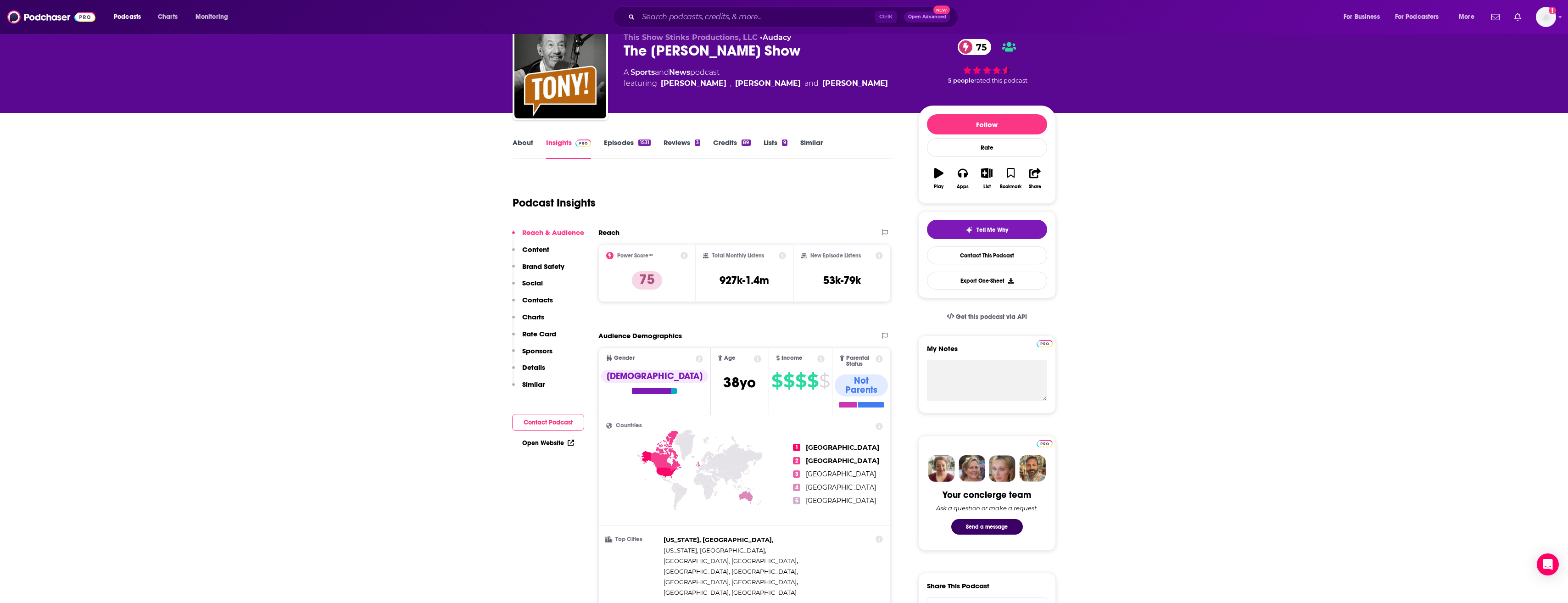
click at [521, 150] on link "About" at bounding box center [523, 149] width 21 height 21
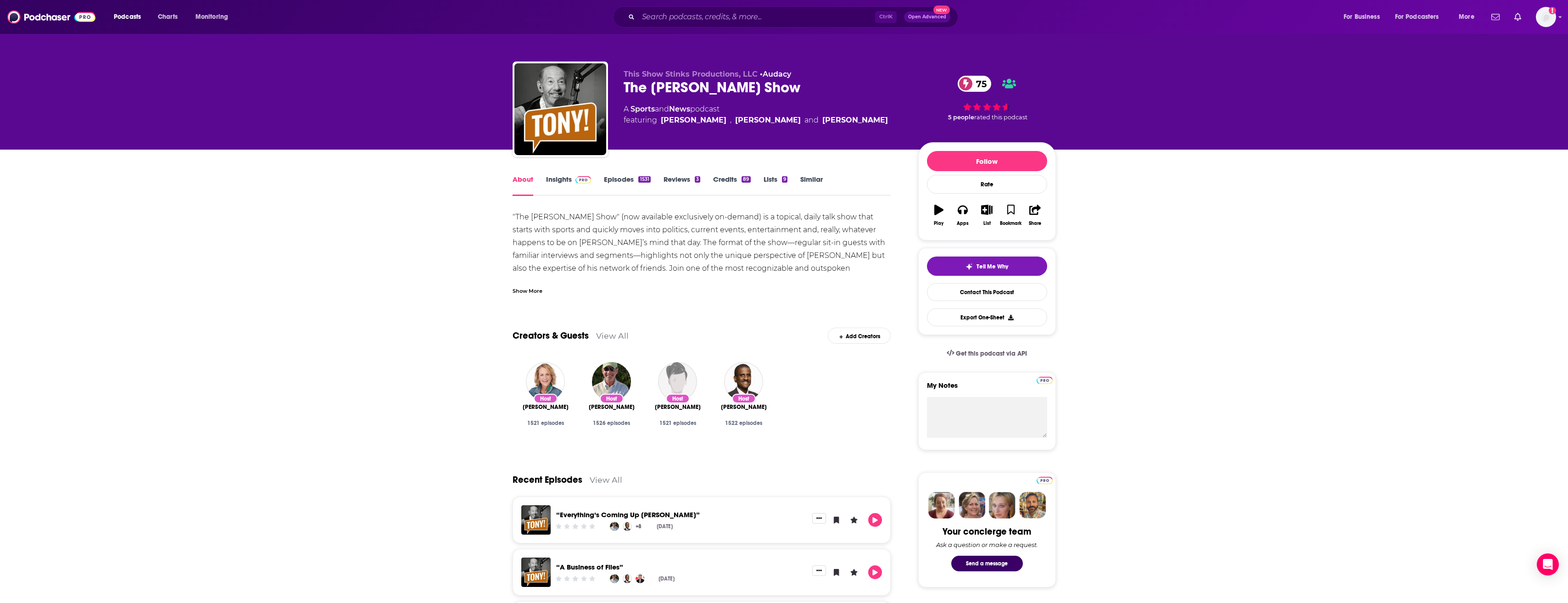
click at [535, 292] on div "Show More" at bounding box center [527, 290] width 30 height 9
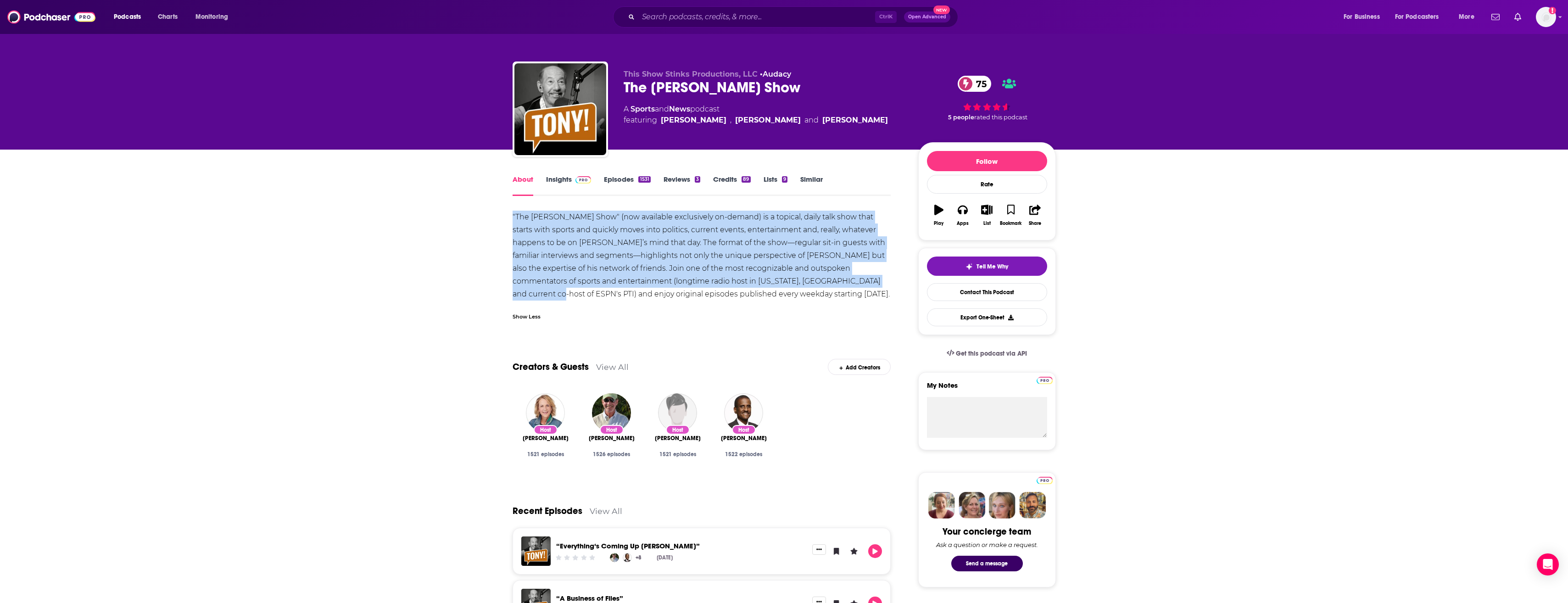
drag, startPoint x: 501, startPoint y: 218, endPoint x: 837, endPoint y: 283, distance: 342.2
copy div ""The [PERSON_NAME] Show" (now available exclusively on-demand) is a topical, da…"
